Goal: Task Accomplishment & Management: Manage account settings

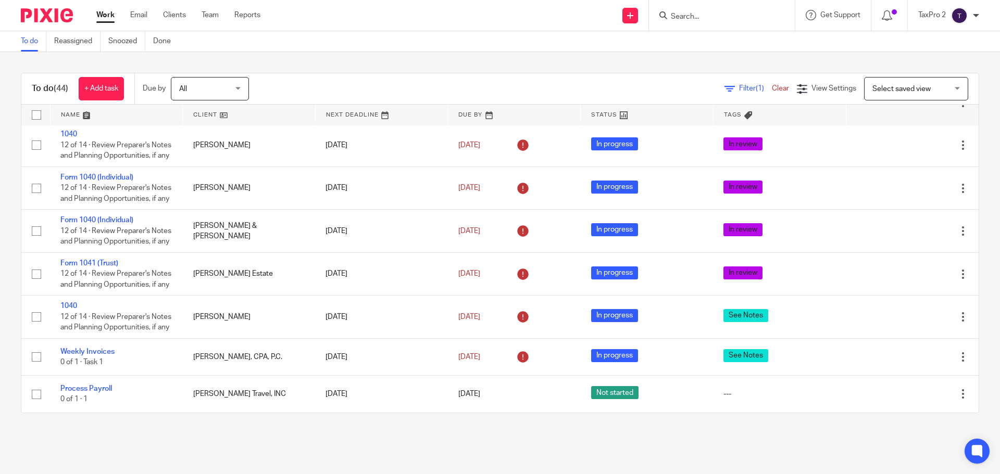
scroll to position [1891, 0]
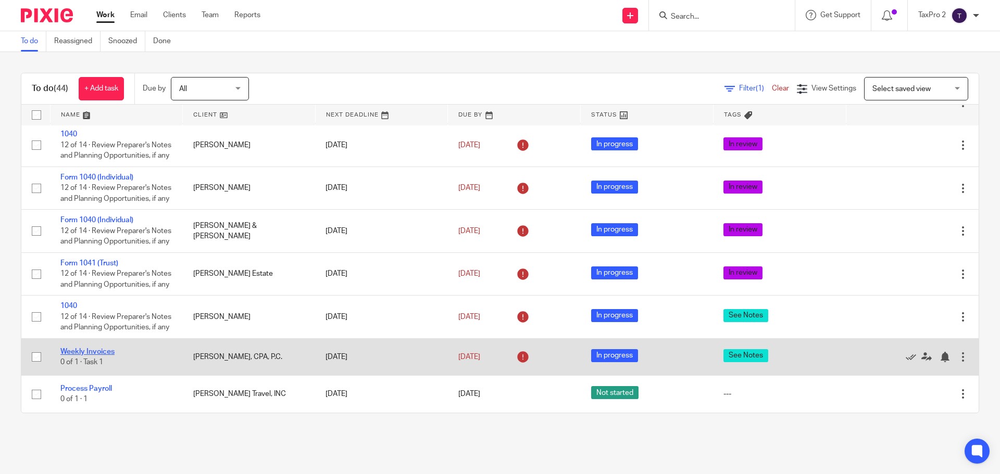
click at [96, 352] on link "Weekly Invoices" at bounding box center [87, 351] width 54 height 7
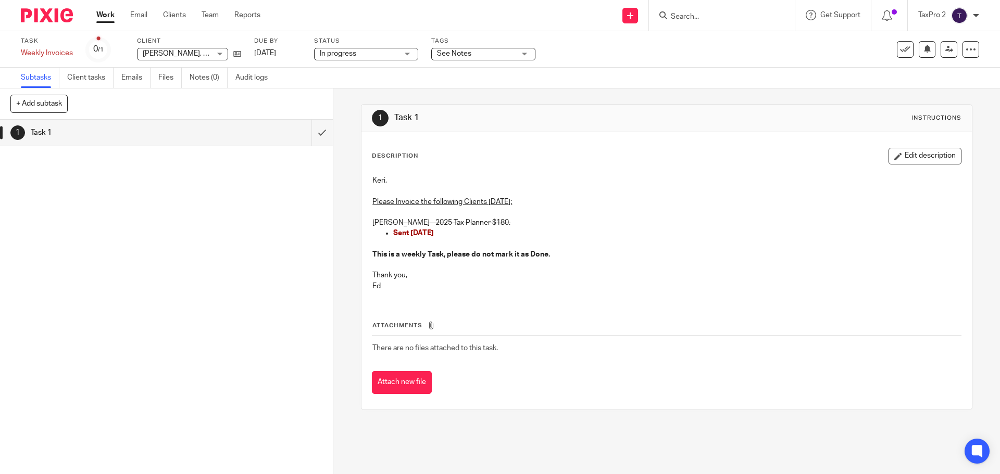
click at [109, 16] on link "Work" at bounding box center [105, 15] width 18 height 10
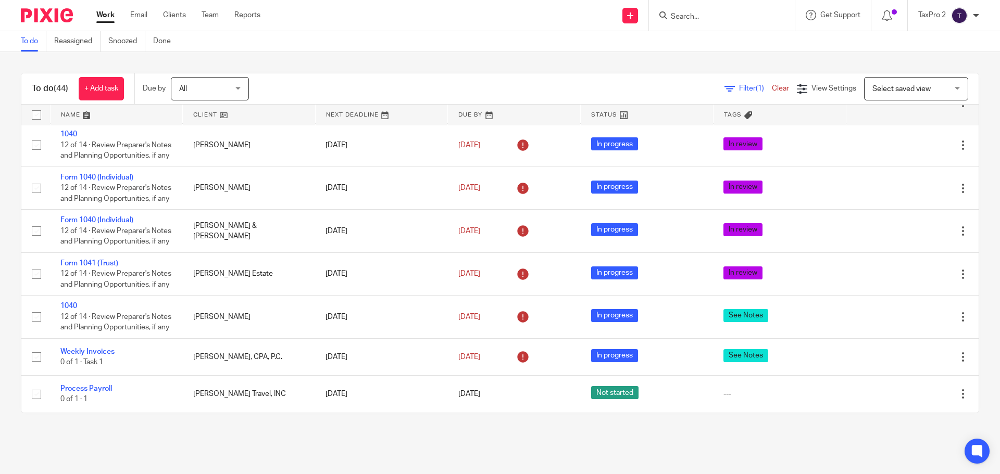
scroll to position [1891, 0]
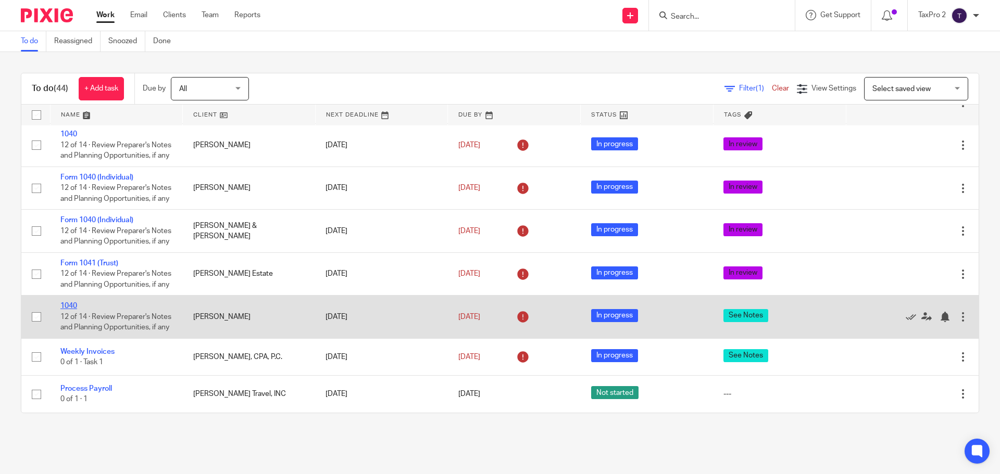
click at [61, 303] on link "1040" at bounding box center [68, 306] width 17 height 7
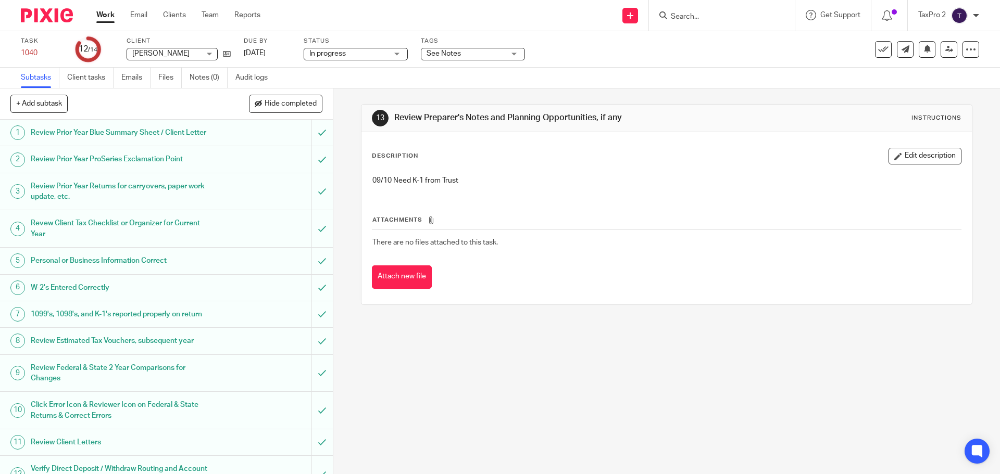
click at [106, 17] on link "Work" at bounding box center [105, 15] width 18 height 10
